Goal: Transaction & Acquisition: Obtain resource

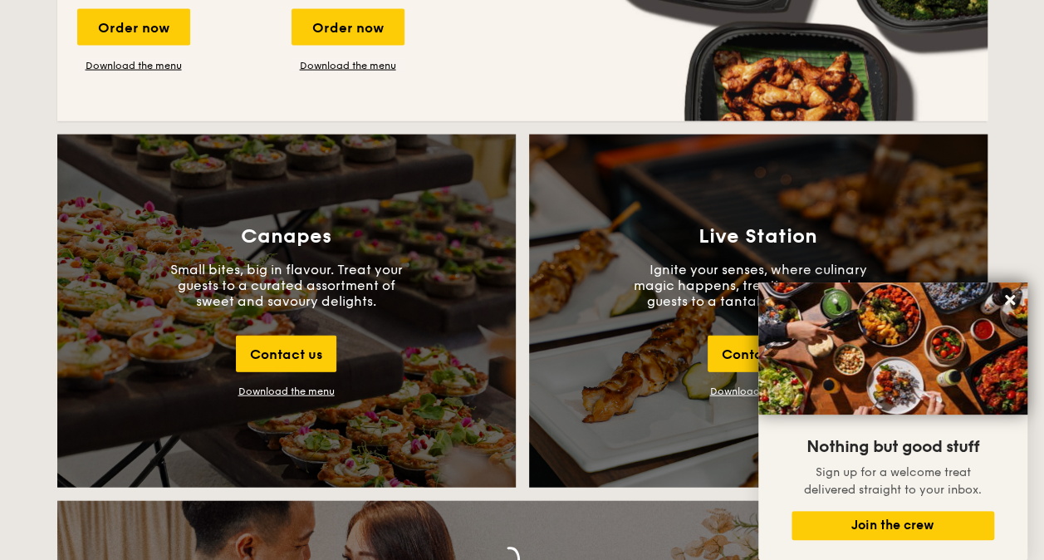
scroll to position [1743, 0]
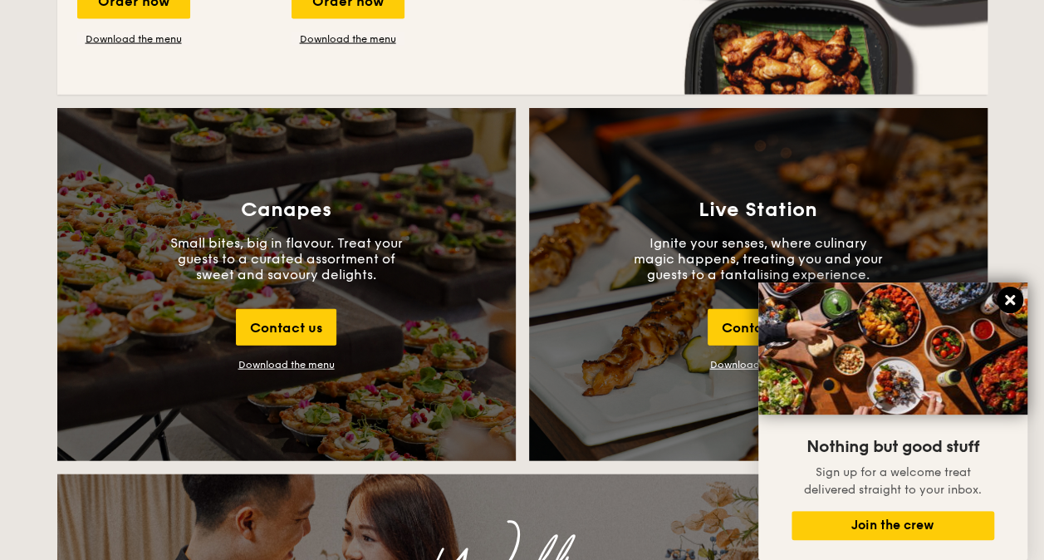
drag, startPoint x: 1008, startPoint y: 297, endPoint x: 1000, endPoint y: 298, distance: 8.3
click at [1005, 298] on icon at bounding box center [1009, 299] width 15 height 15
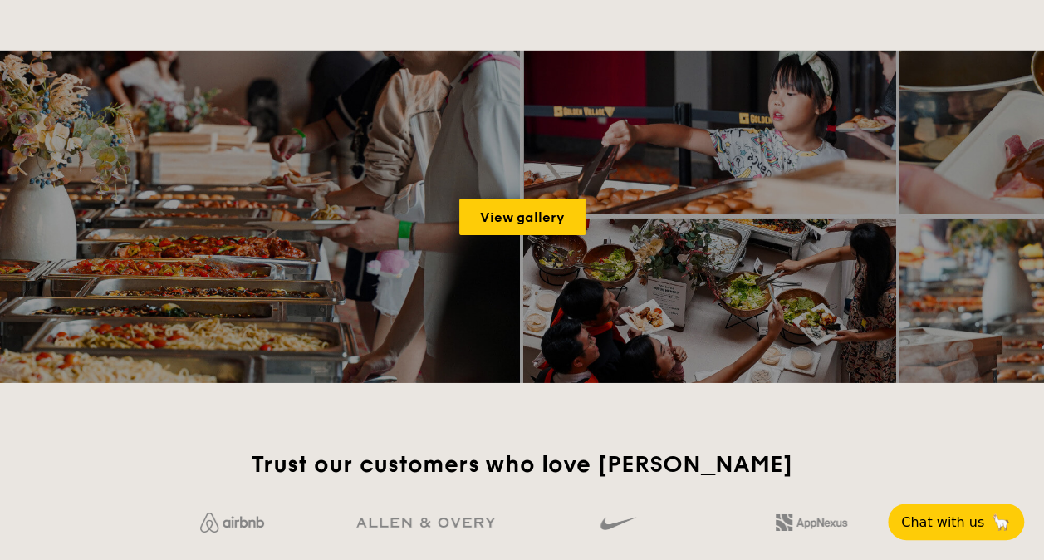
scroll to position [2491, 0]
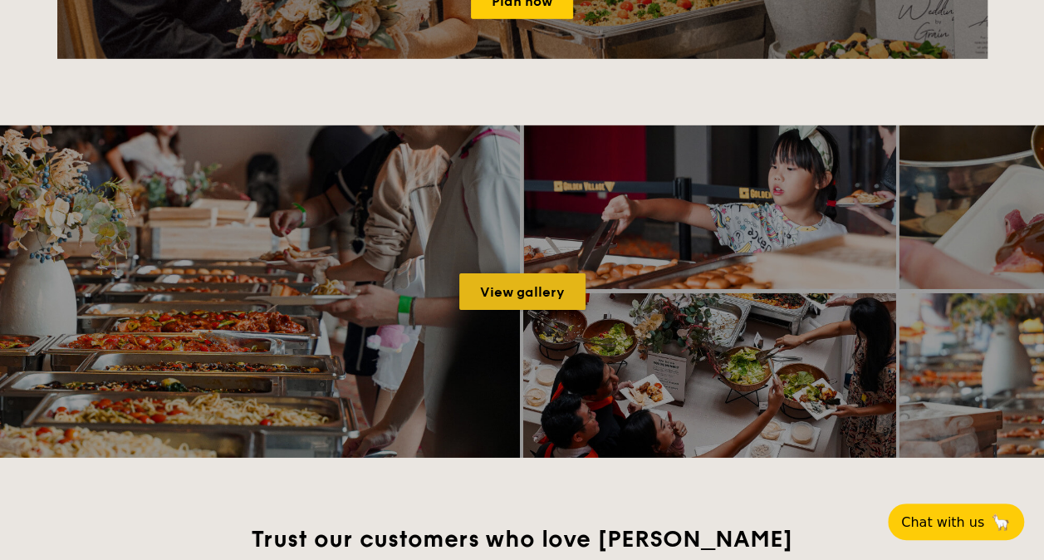
click at [517, 287] on link "View gallery" at bounding box center [522, 291] width 126 height 37
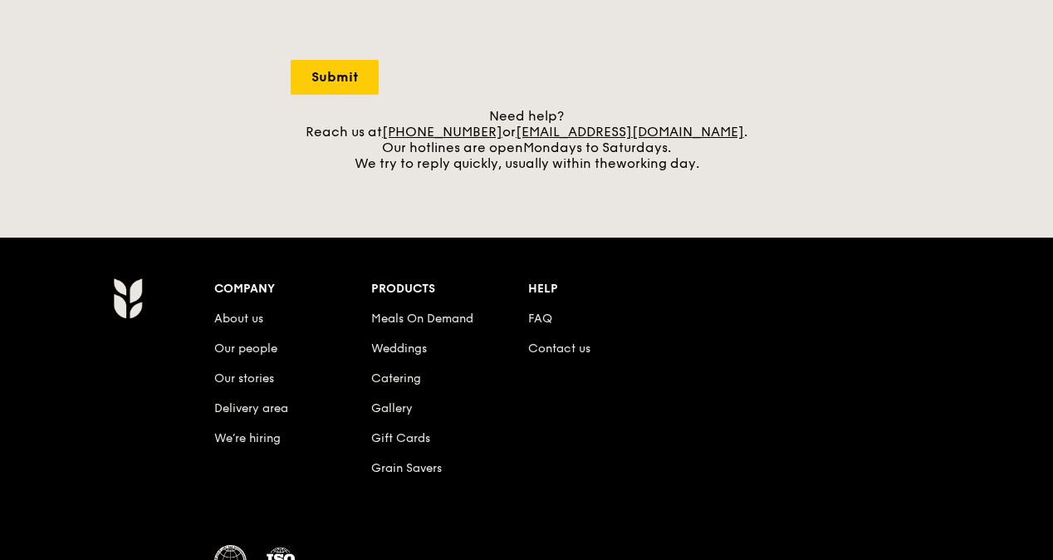
scroll to position [664, 0]
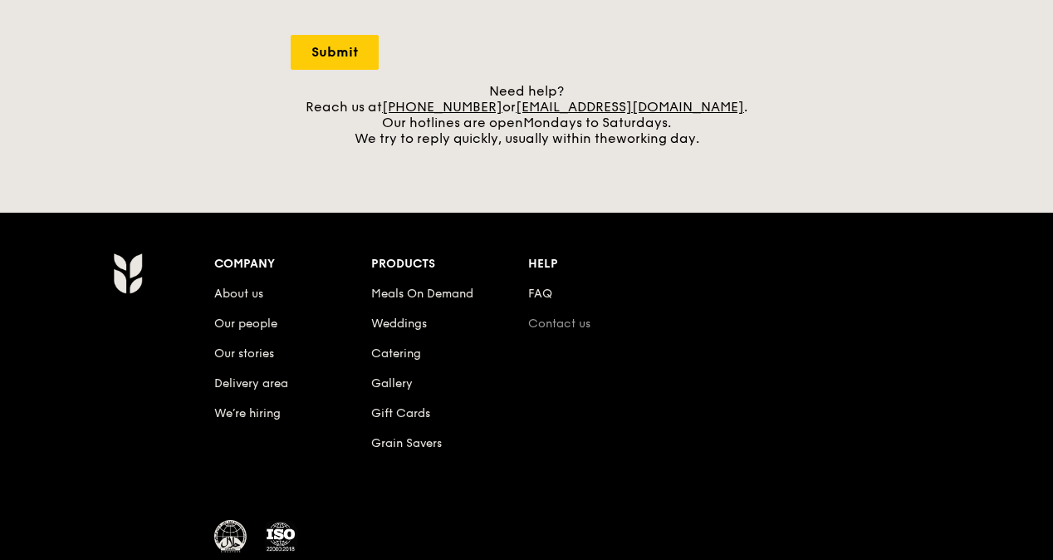
click at [571, 324] on link "Contact us" at bounding box center [559, 323] width 62 height 14
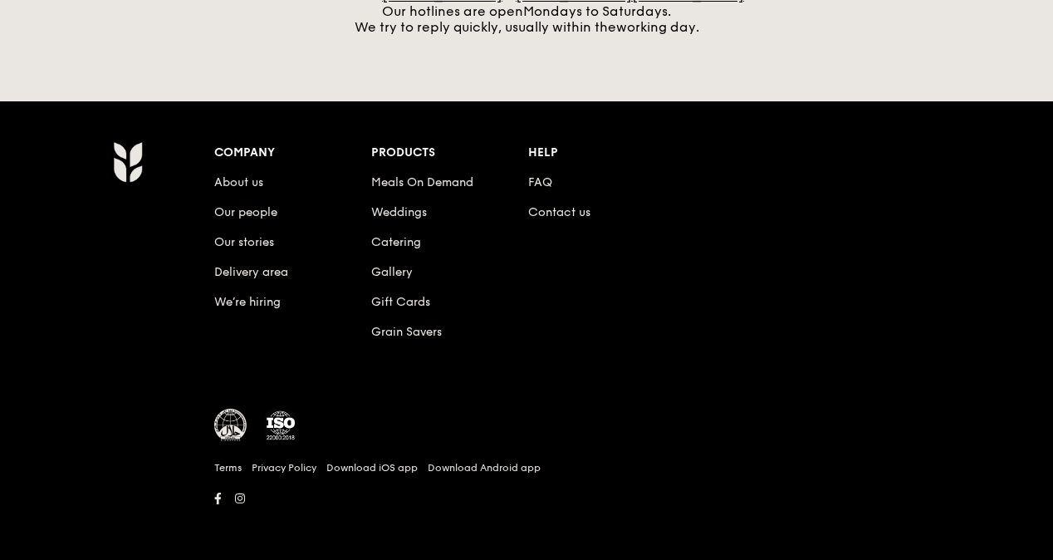
scroll to position [777, 0]
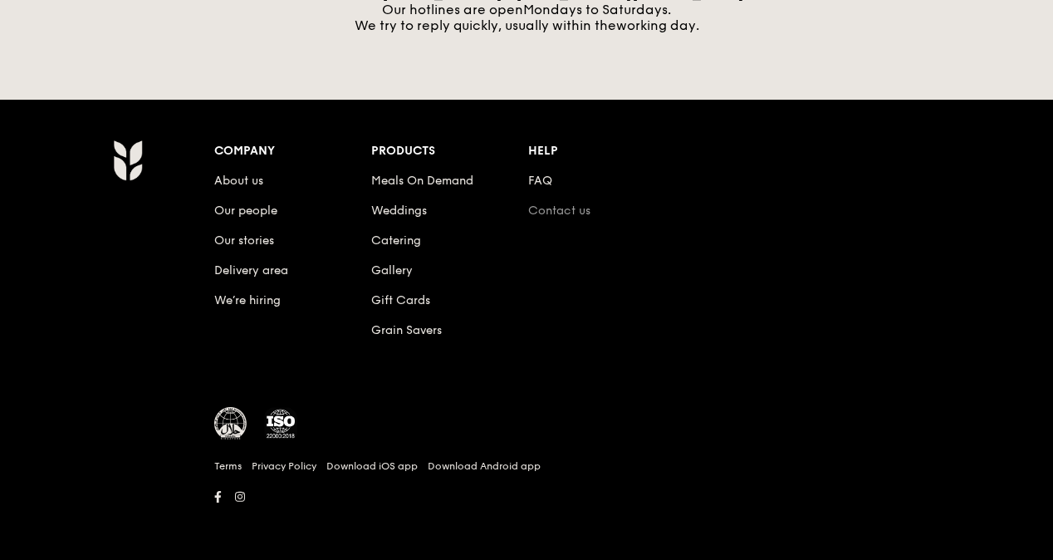
click at [571, 211] on link "Contact us" at bounding box center [559, 210] width 62 height 14
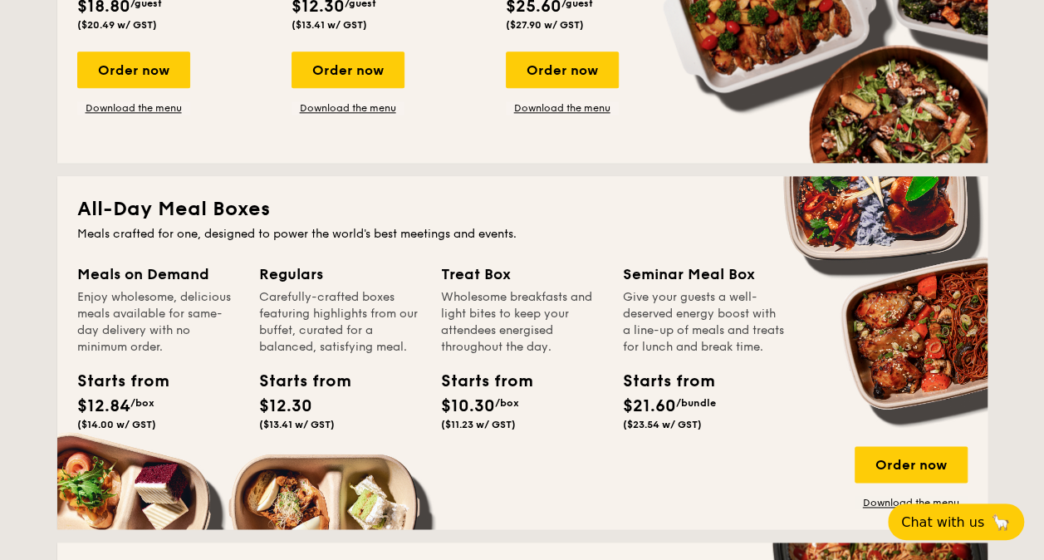
scroll to position [996, 0]
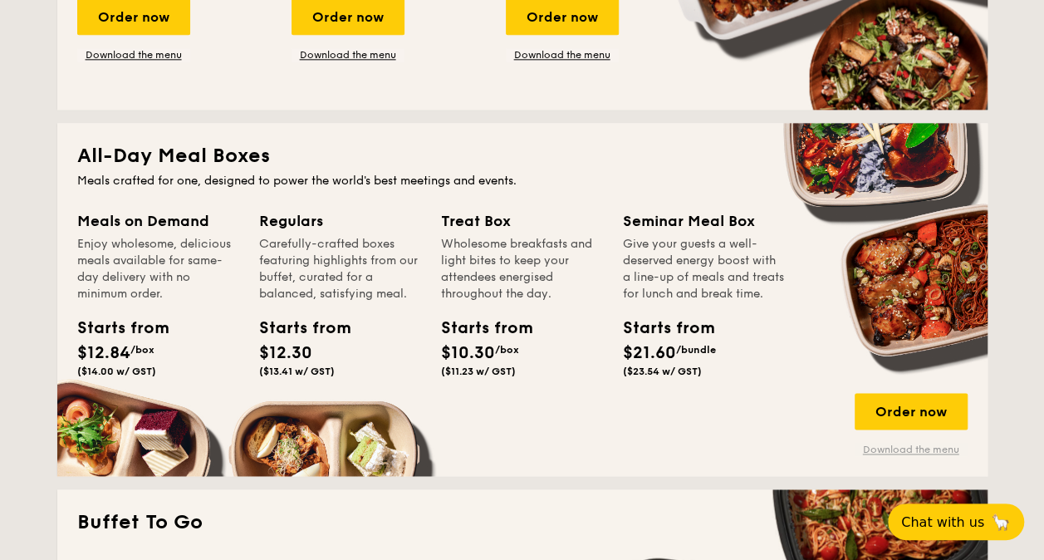
click at [927, 451] on link "Download the menu" at bounding box center [910, 449] width 113 height 13
